Goal: Information Seeking & Learning: Compare options

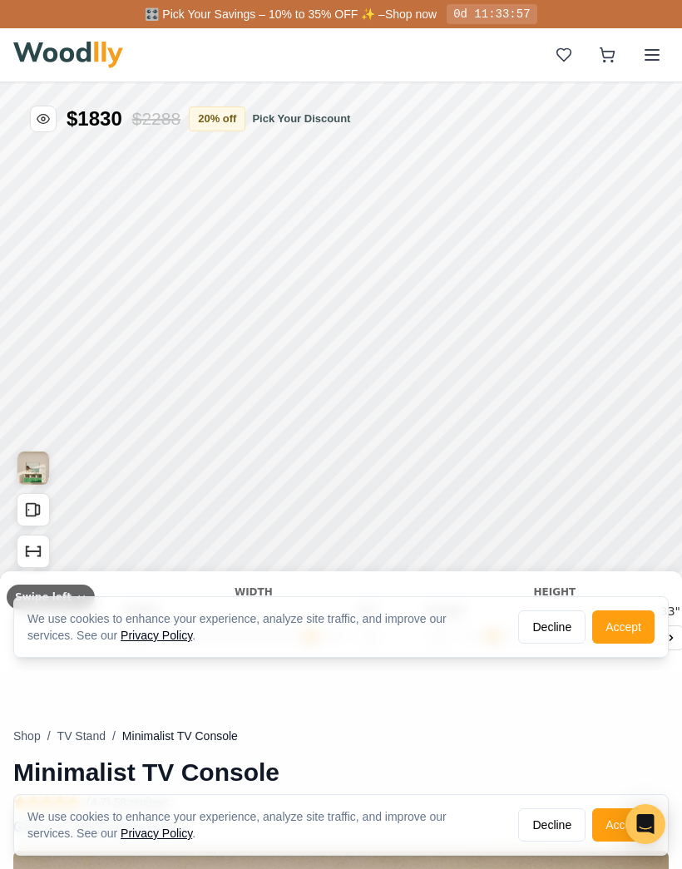
type input "63"
type input "2"
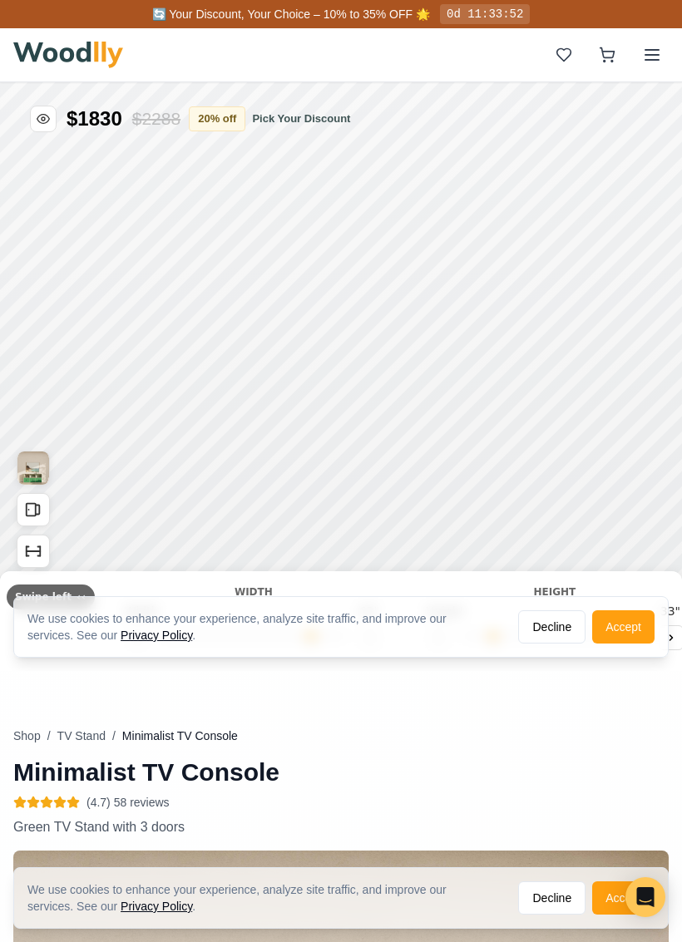
click at [628, 630] on button "Accept" at bounding box center [623, 626] width 62 height 33
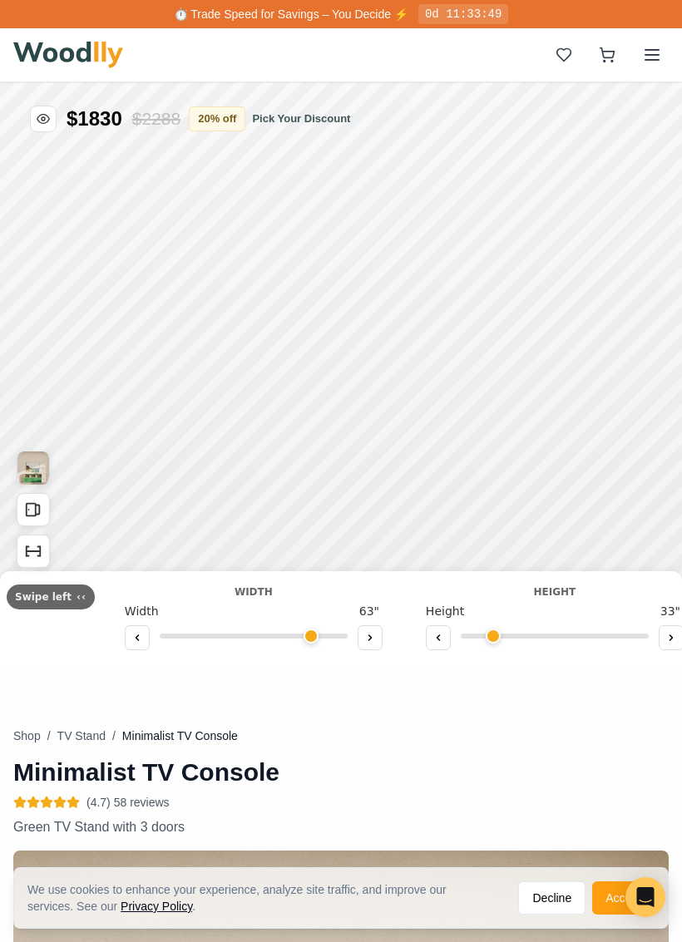
click at [369, 642] on button at bounding box center [369, 637] width 25 height 25
click at [369, 638] on button at bounding box center [369, 637] width 25 height 25
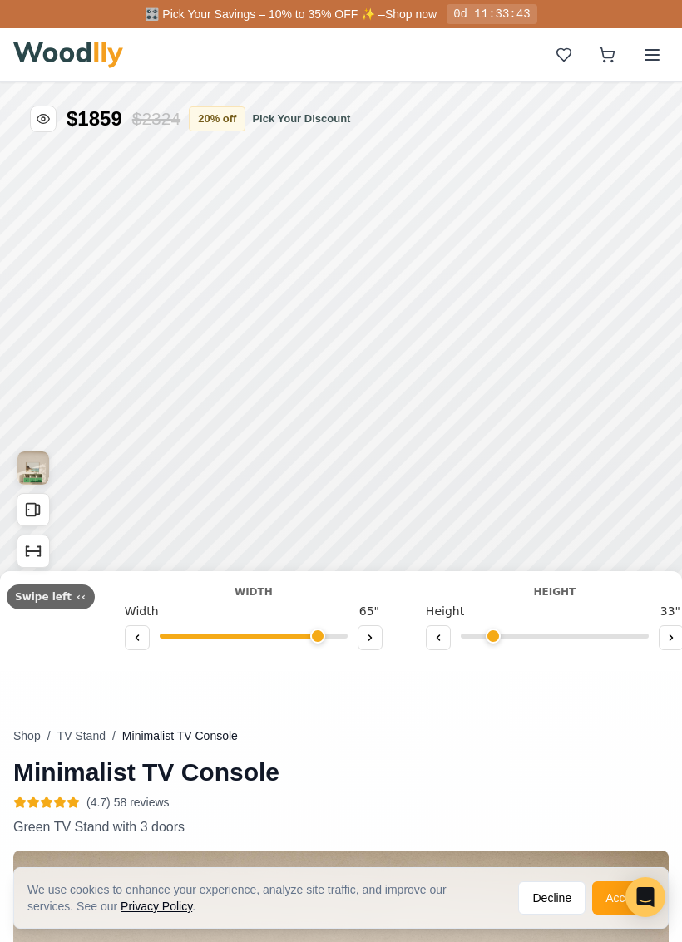
click at [369, 638] on button at bounding box center [369, 637] width 25 height 25
click at [368, 645] on button at bounding box center [369, 637] width 25 height 25
click at [367, 645] on button at bounding box center [369, 637] width 25 height 25
click at [367, 646] on button at bounding box center [369, 637] width 25 height 25
click at [371, 643] on button at bounding box center [369, 637] width 25 height 25
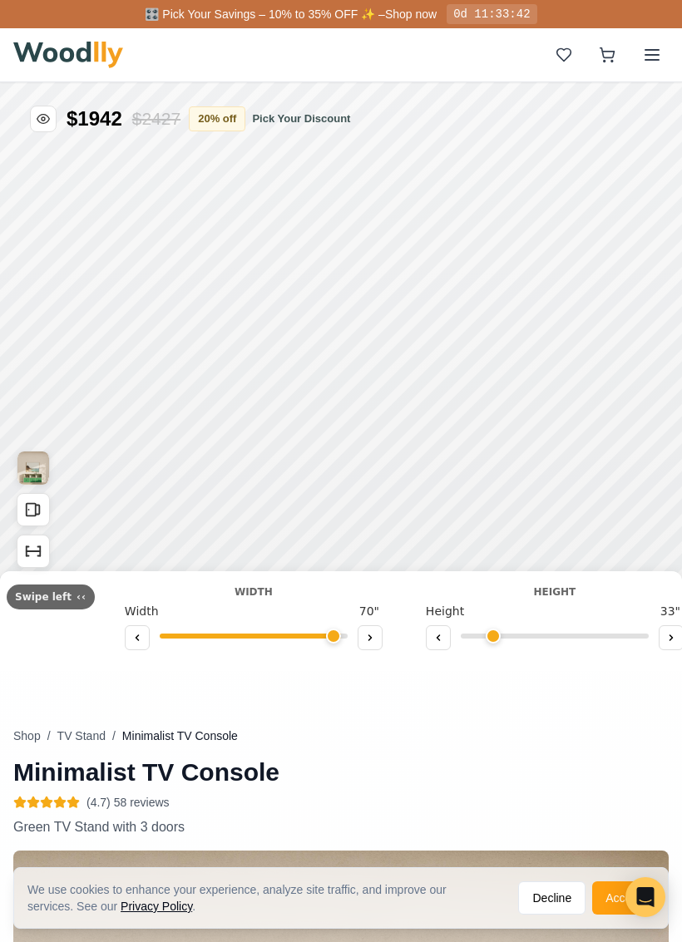
click at [371, 643] on button at bounding box center [369, 637] width 25 height 25
click at [372, 648] on button at bounding box center [369, 637] width 25 height 25
type input "72"
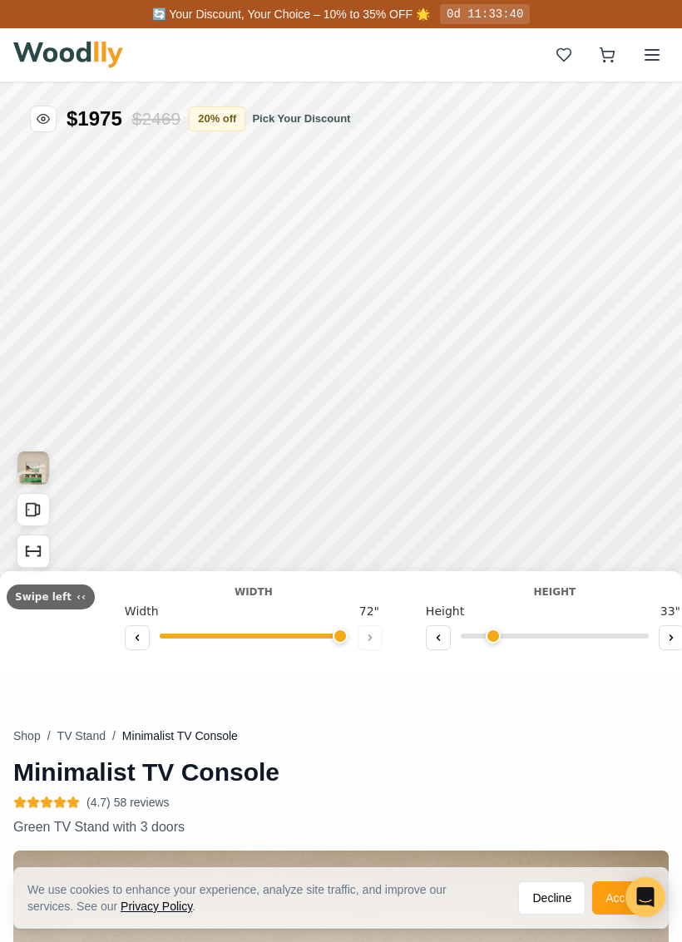
click at [666, 642] on icon at bounding box center [671, 638] width 10 height 10
click at [668, 646] on button at bounding box center [670, 637] width 25 height 25
click at [668, 645] on button at bounding box center [670, 637] width 25 height 25
type input "6"
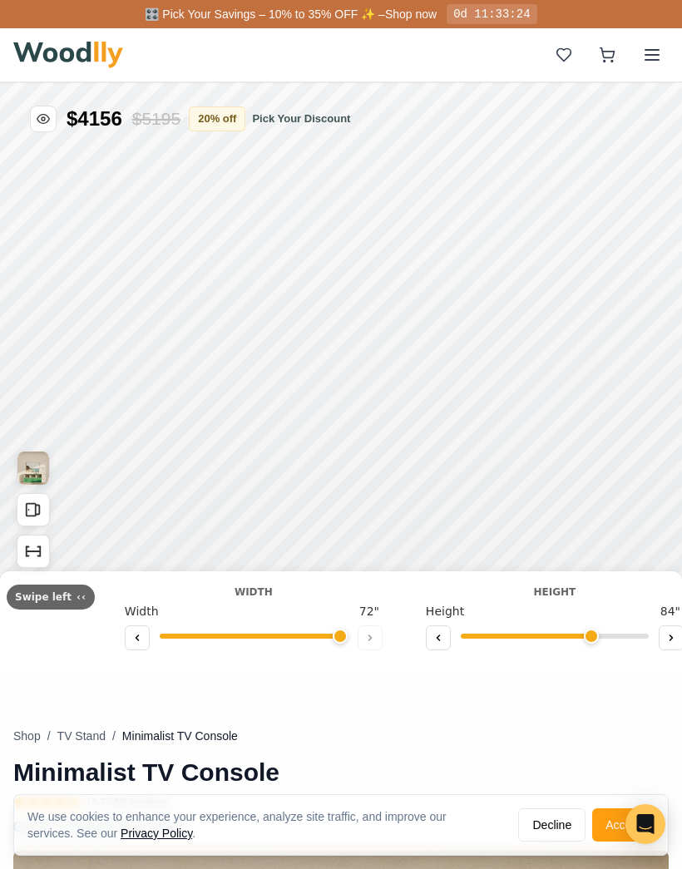
click at [662, 59] on button at bounding box center [651, 54] width 33 height 33
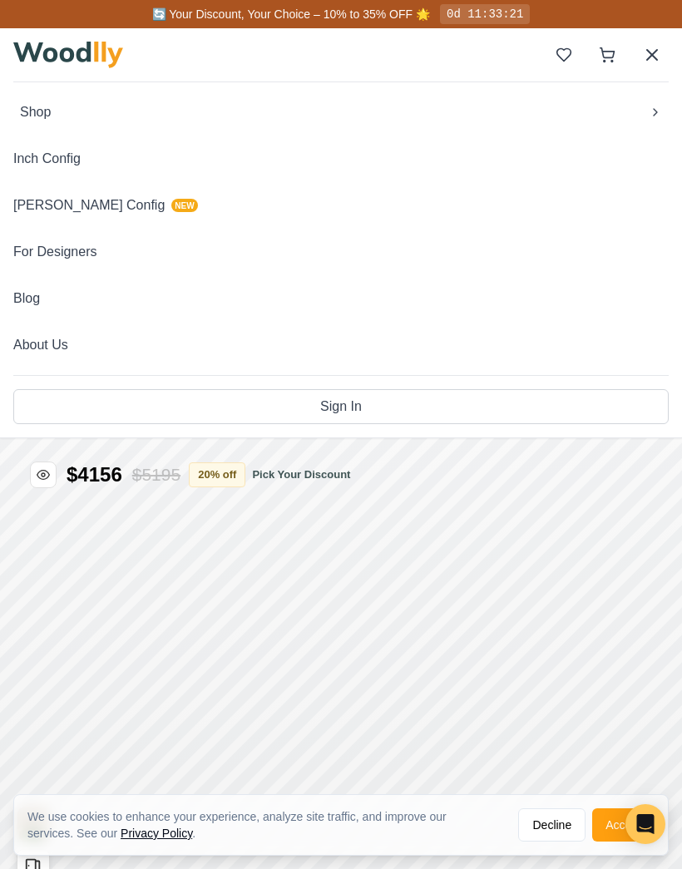
click at [46, 104] on span "Shop" at bounding box center [35, 112] width 31 height 20
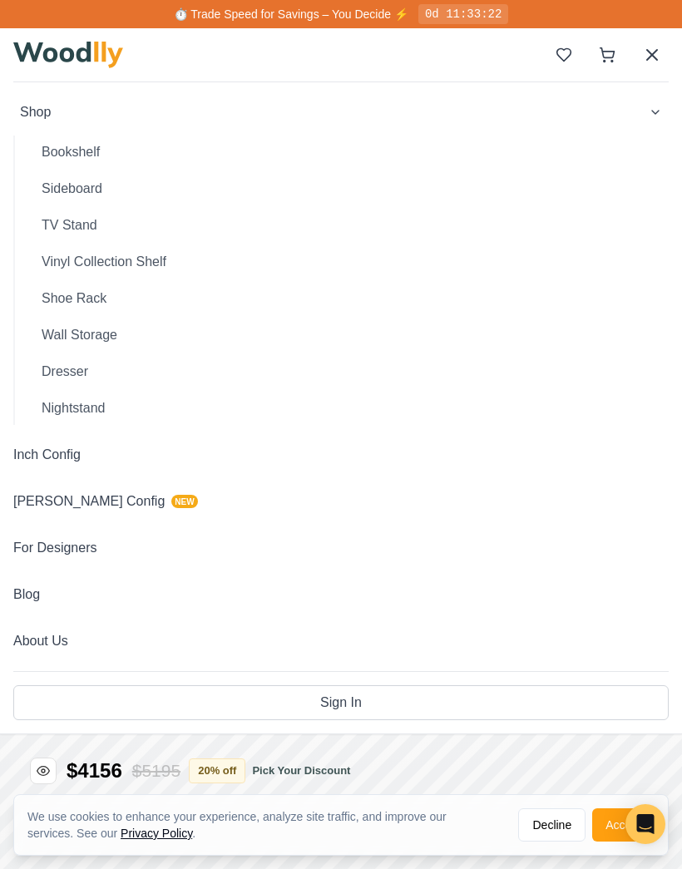
click at [94, 150] on button "Bookshelf" at bounding box center [348, 152] width 640 height 33
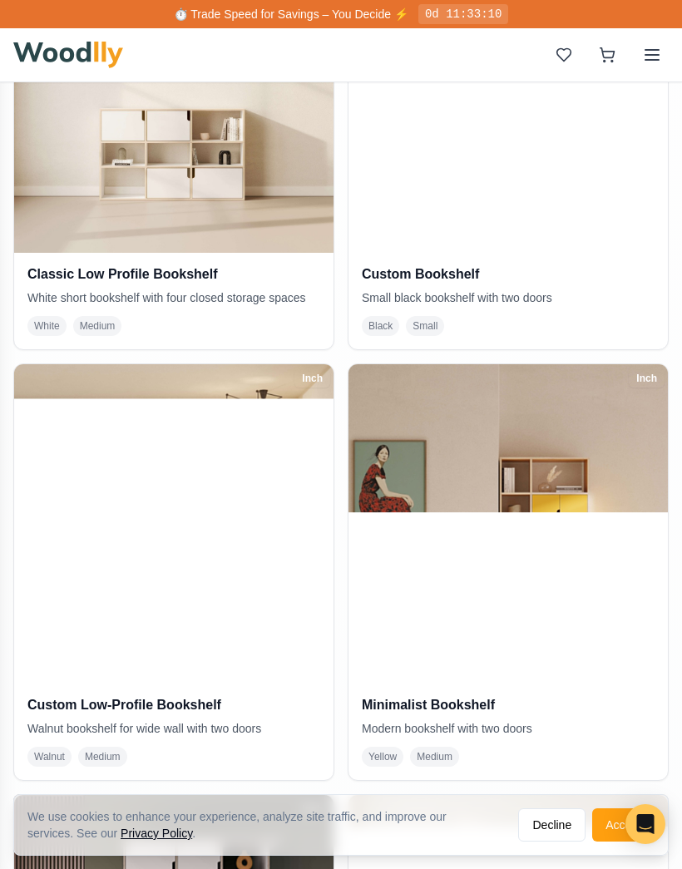
scroll to position [943, 0]
